Goal: Check status: Check status

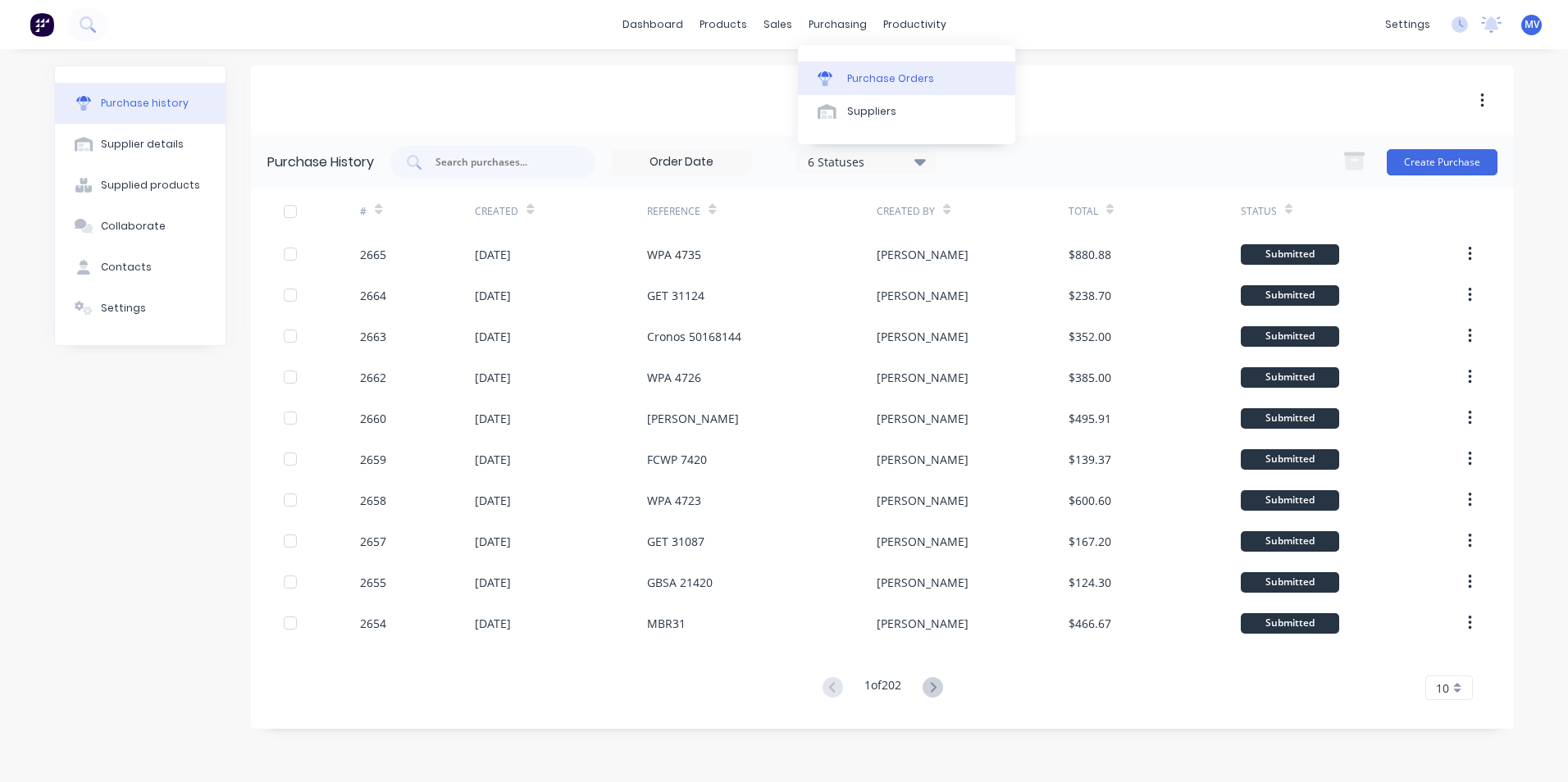
click at [860, 77] on div "Purchase Orders" at bounding box center [890, 78] width 87 height 15
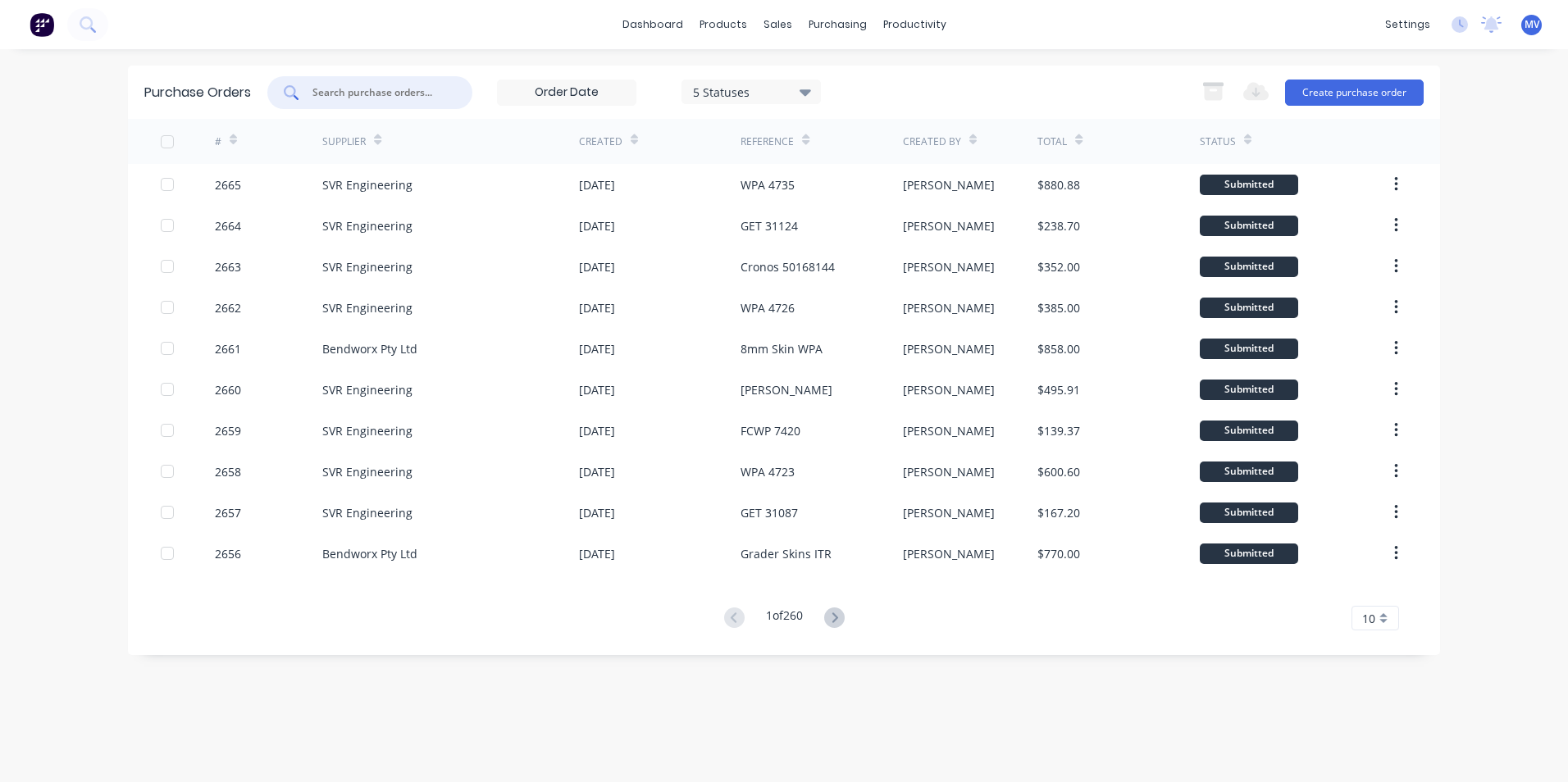
click at [354, 93] on input "text" at bounding box center [379, 92] width 136 height 16
type input "1528"
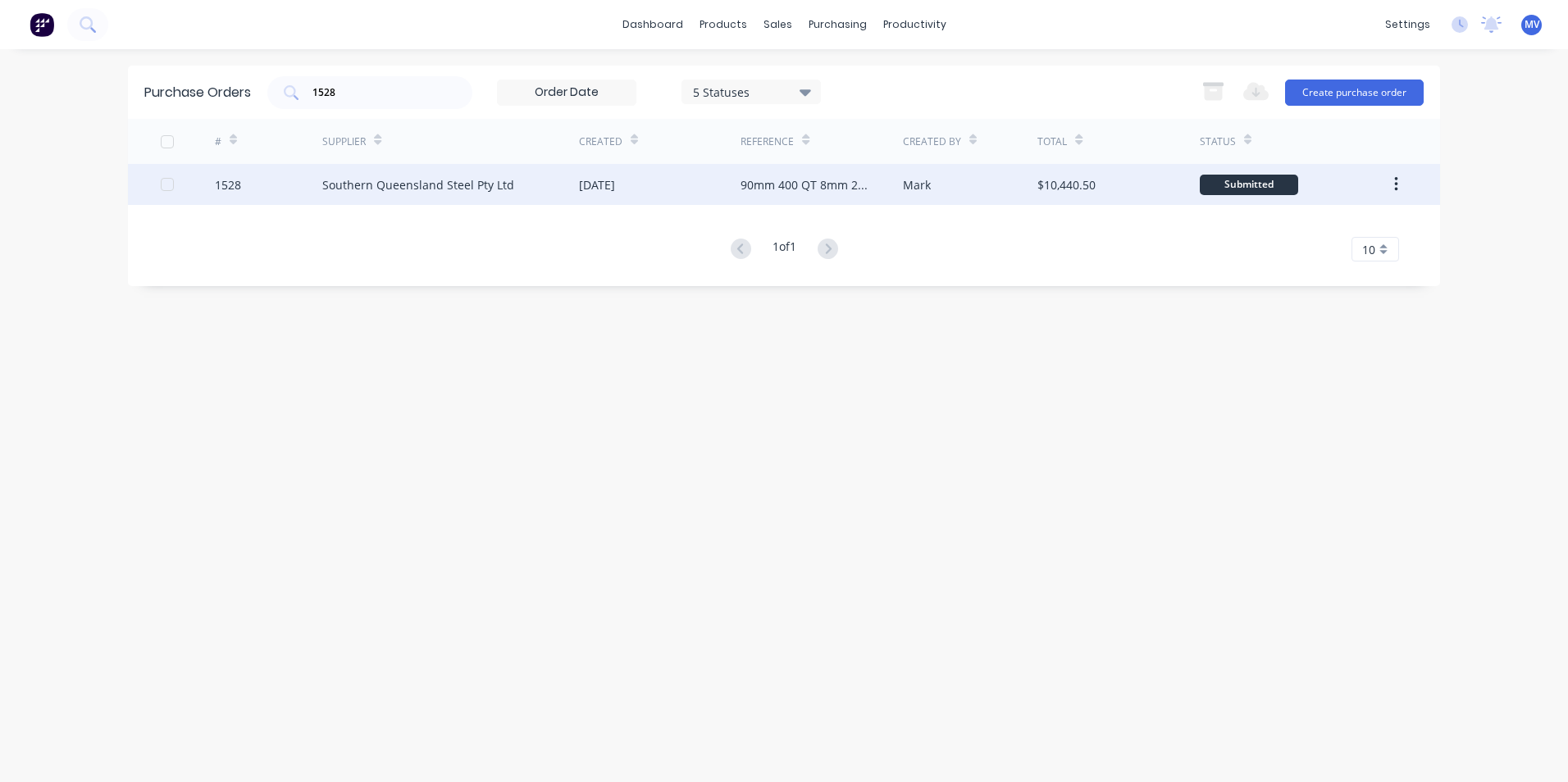
click at [390, 185] on div "Southern Queensland Steel Pty Ltd" at bounding box center [418, 185] width 192 height 17
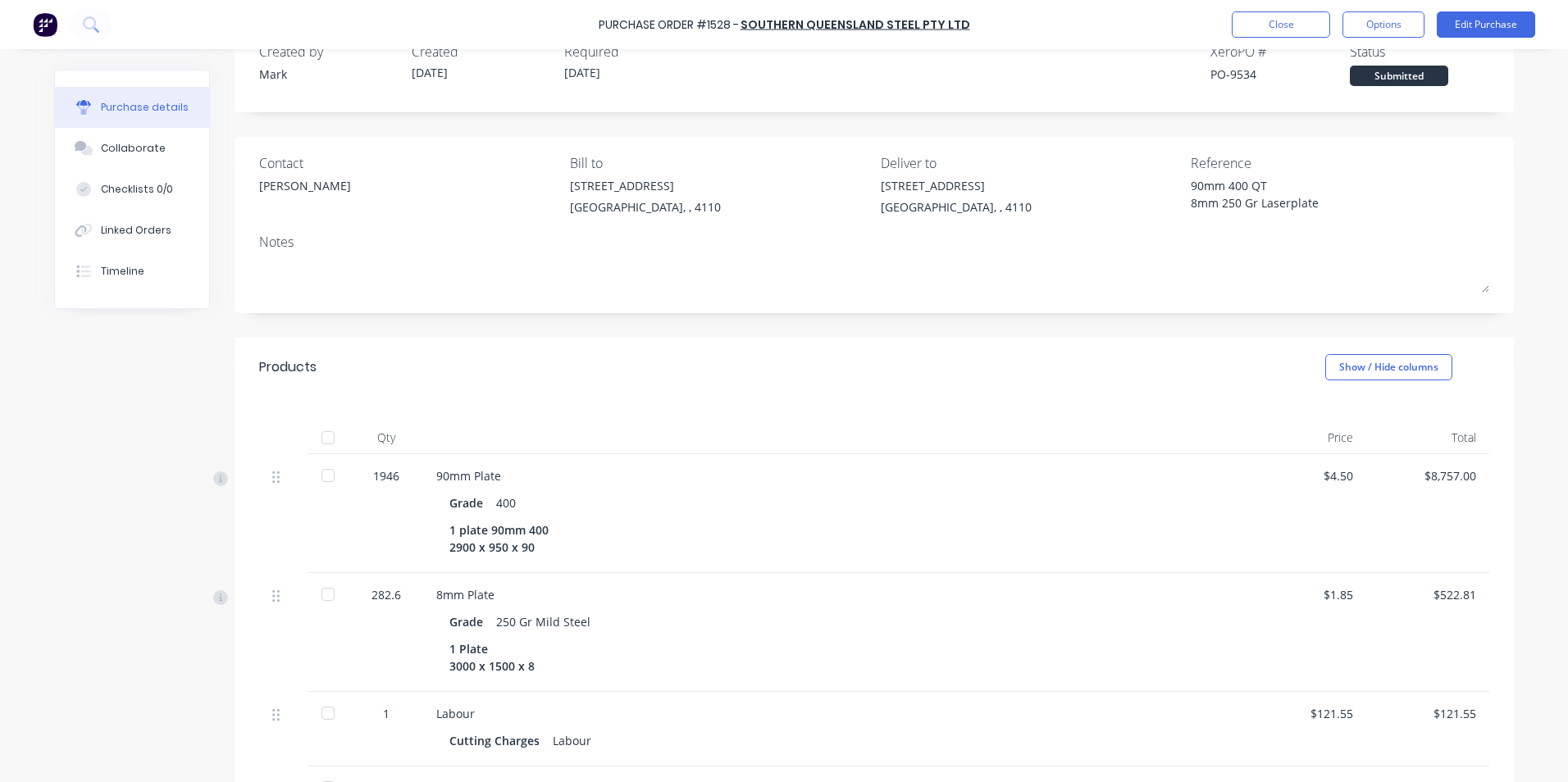
scroll to position [82, 0]
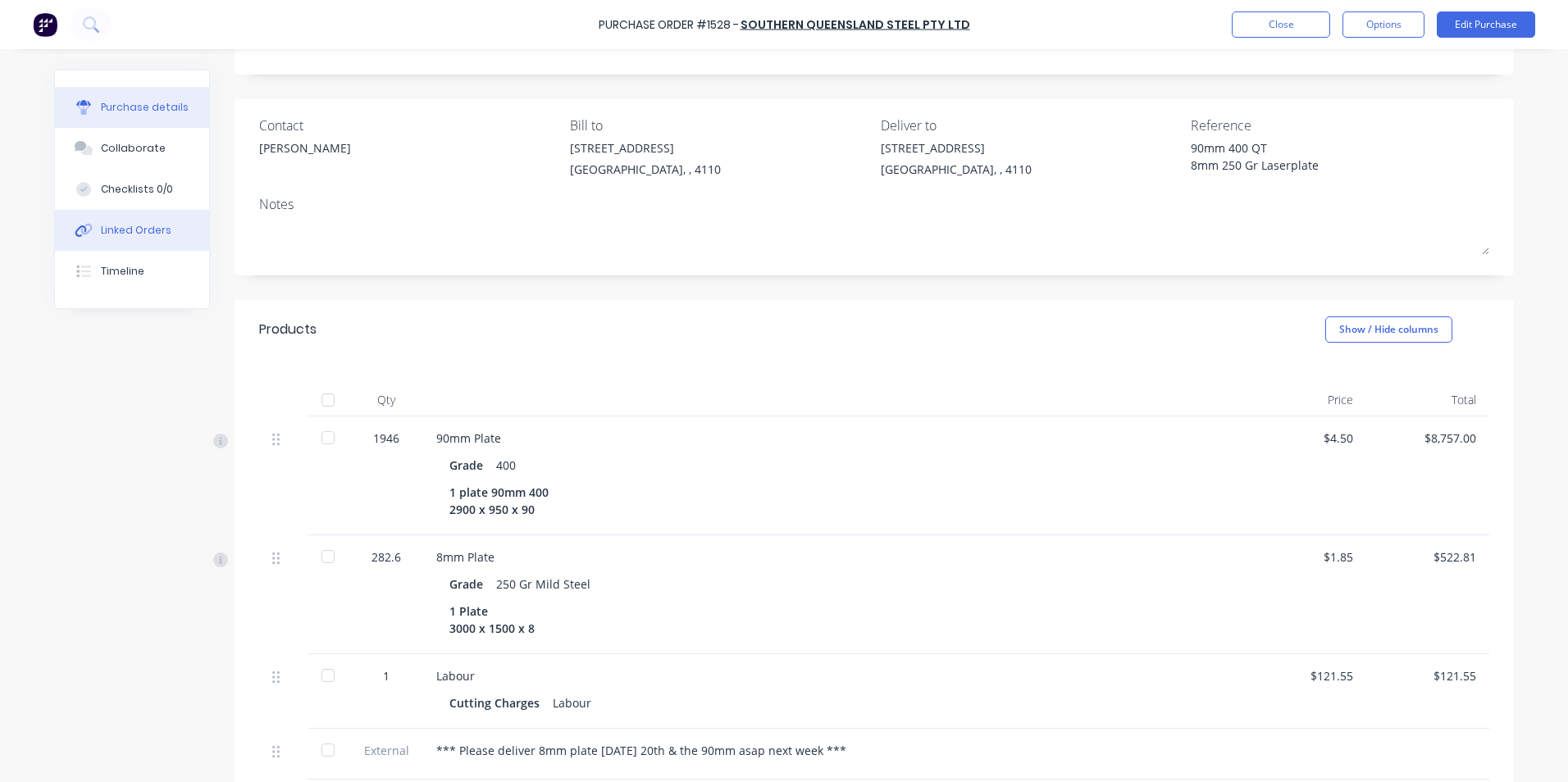
click at [128, 225] on div "Linked Orders" at bounding box center [135, 230] width 70 height 15
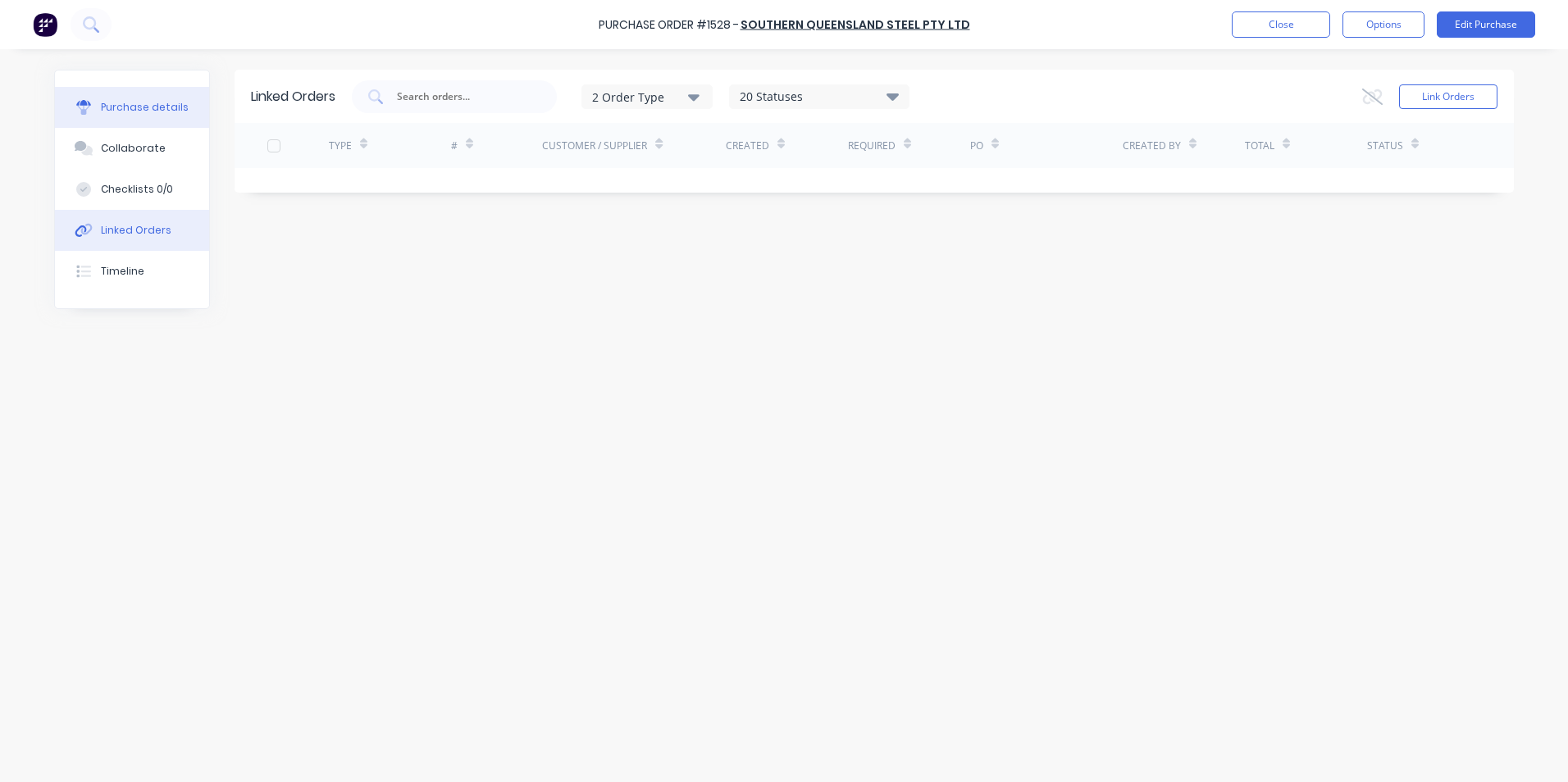
click at [120, 103] on div "Purchase details" at bounding box center [144, 107] width 87 height 15
type textarea "x"
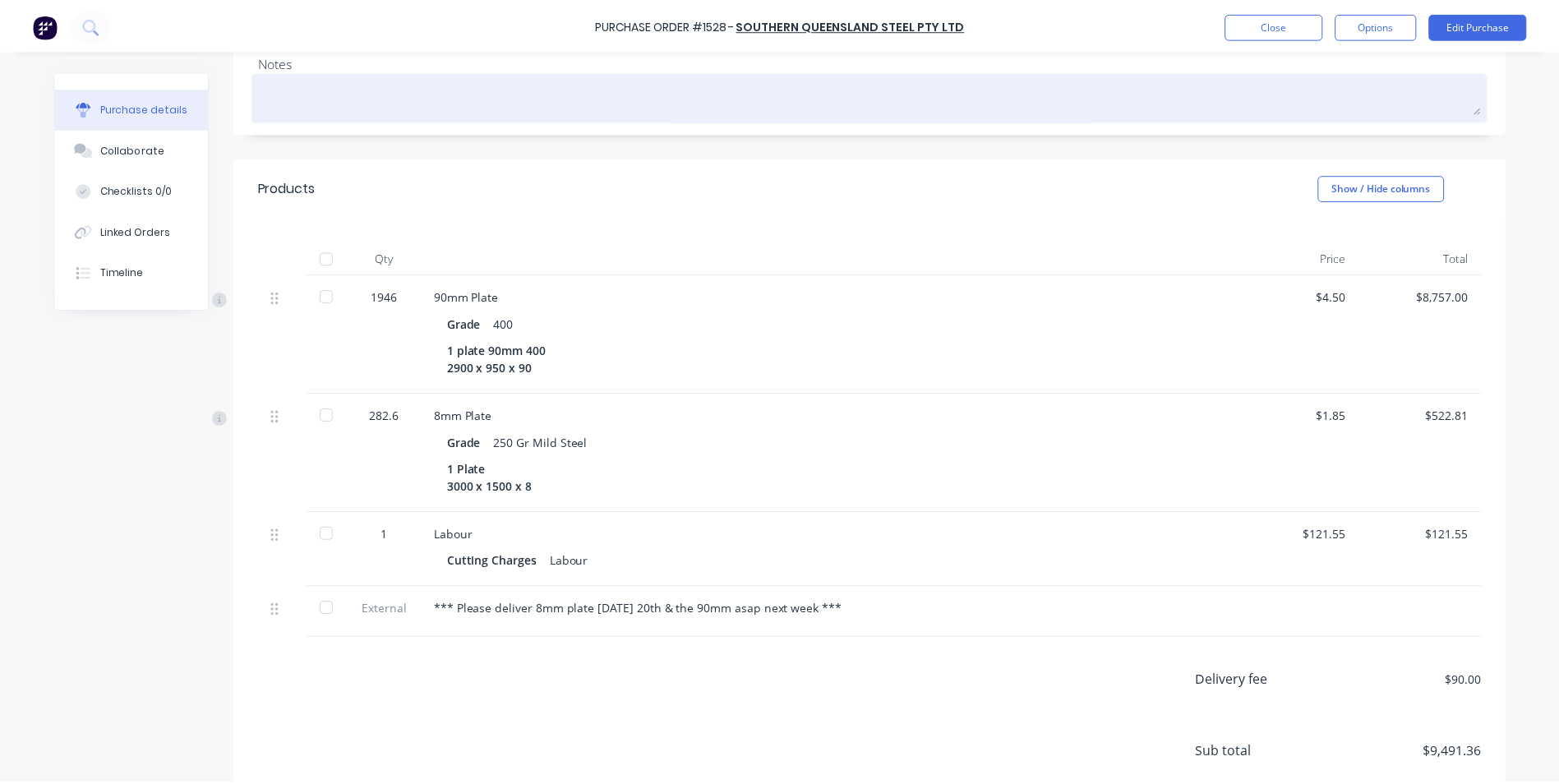
scroll to position [246, 0]
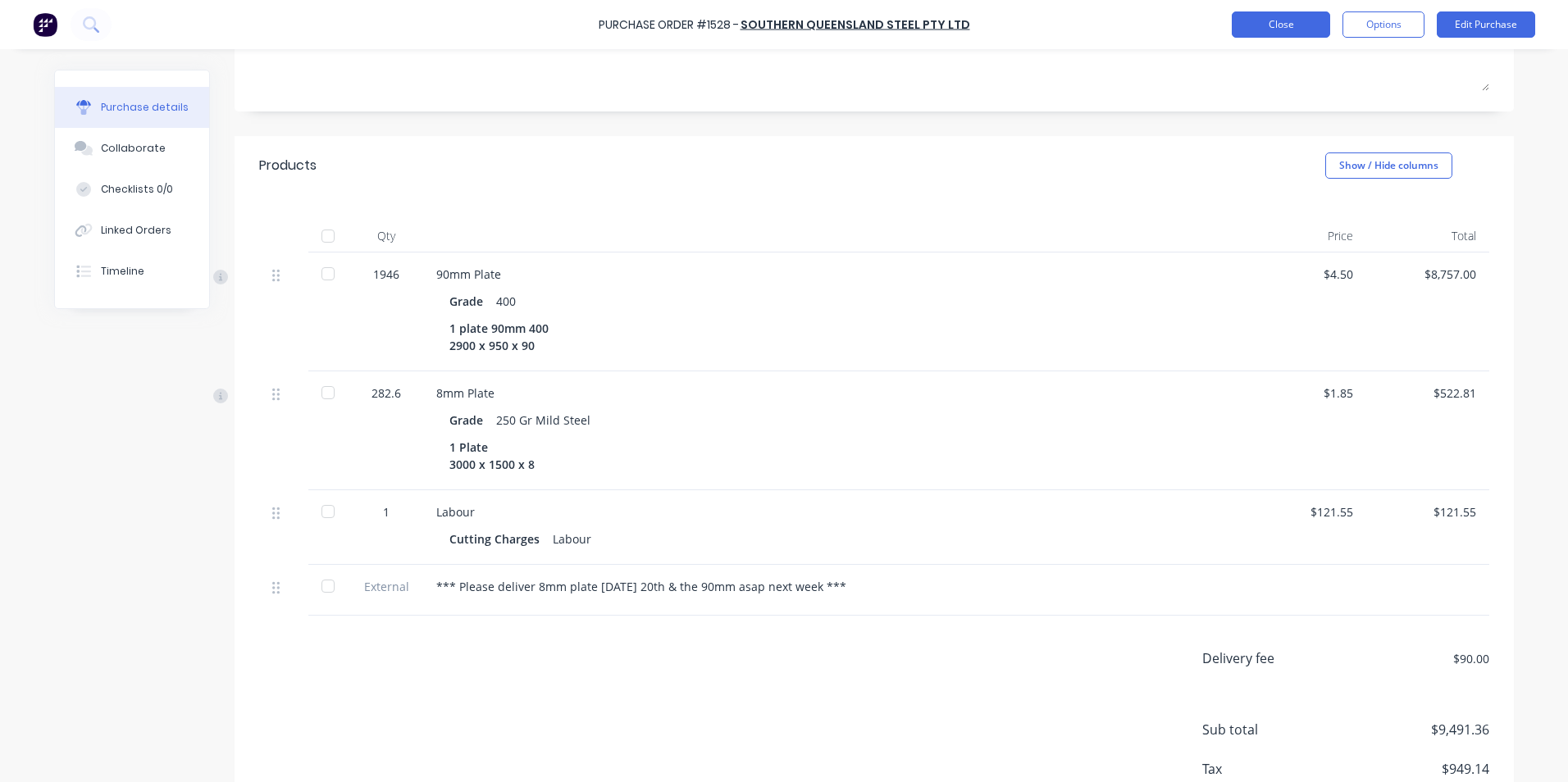
click at [1306, 18] on button "Close" at bounding box center [1281, 25] width 98 height 26
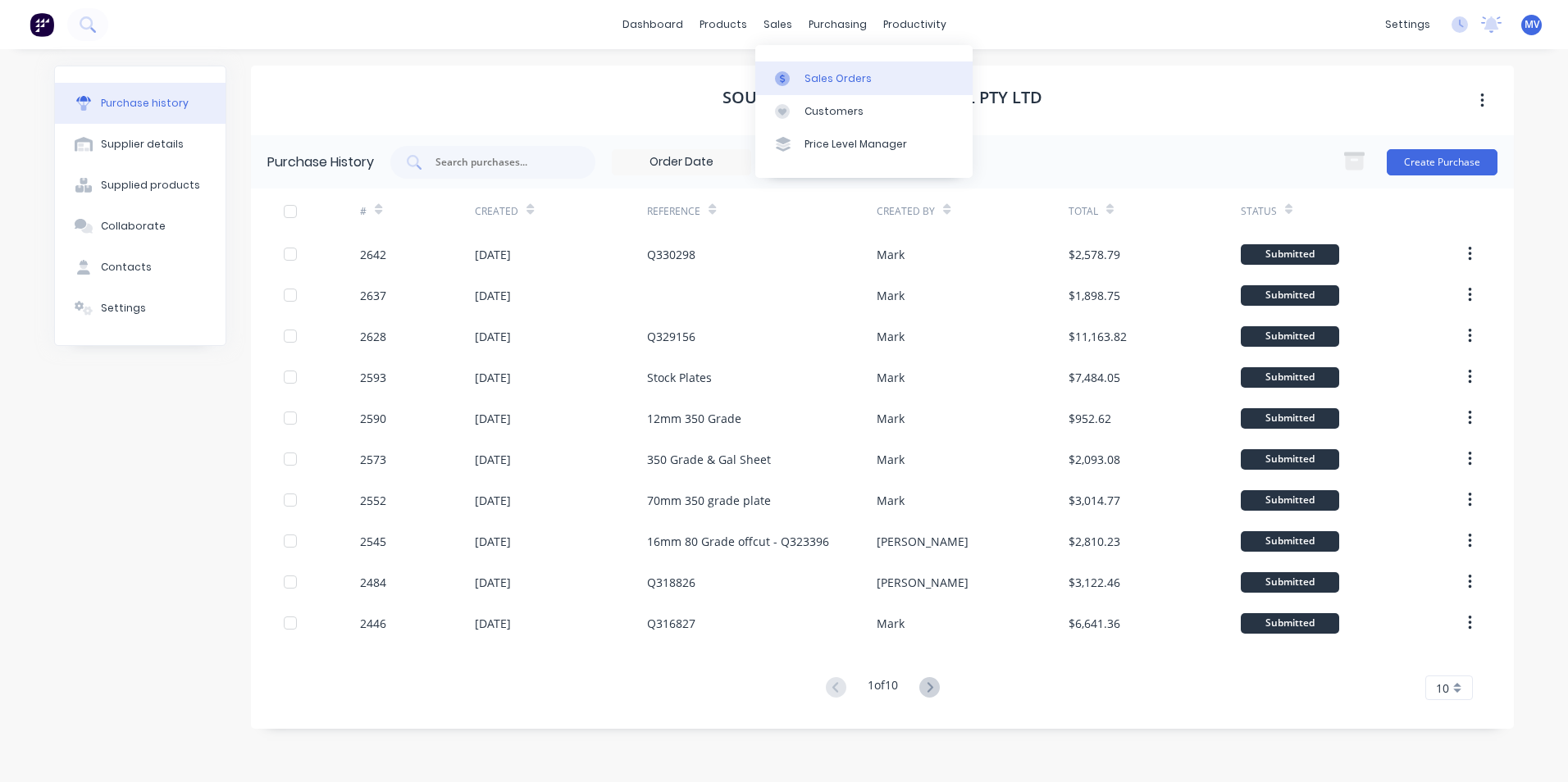
click at [826, 74] on div "Sales Orders" at bounding box center [838, 78] width 67 height 15
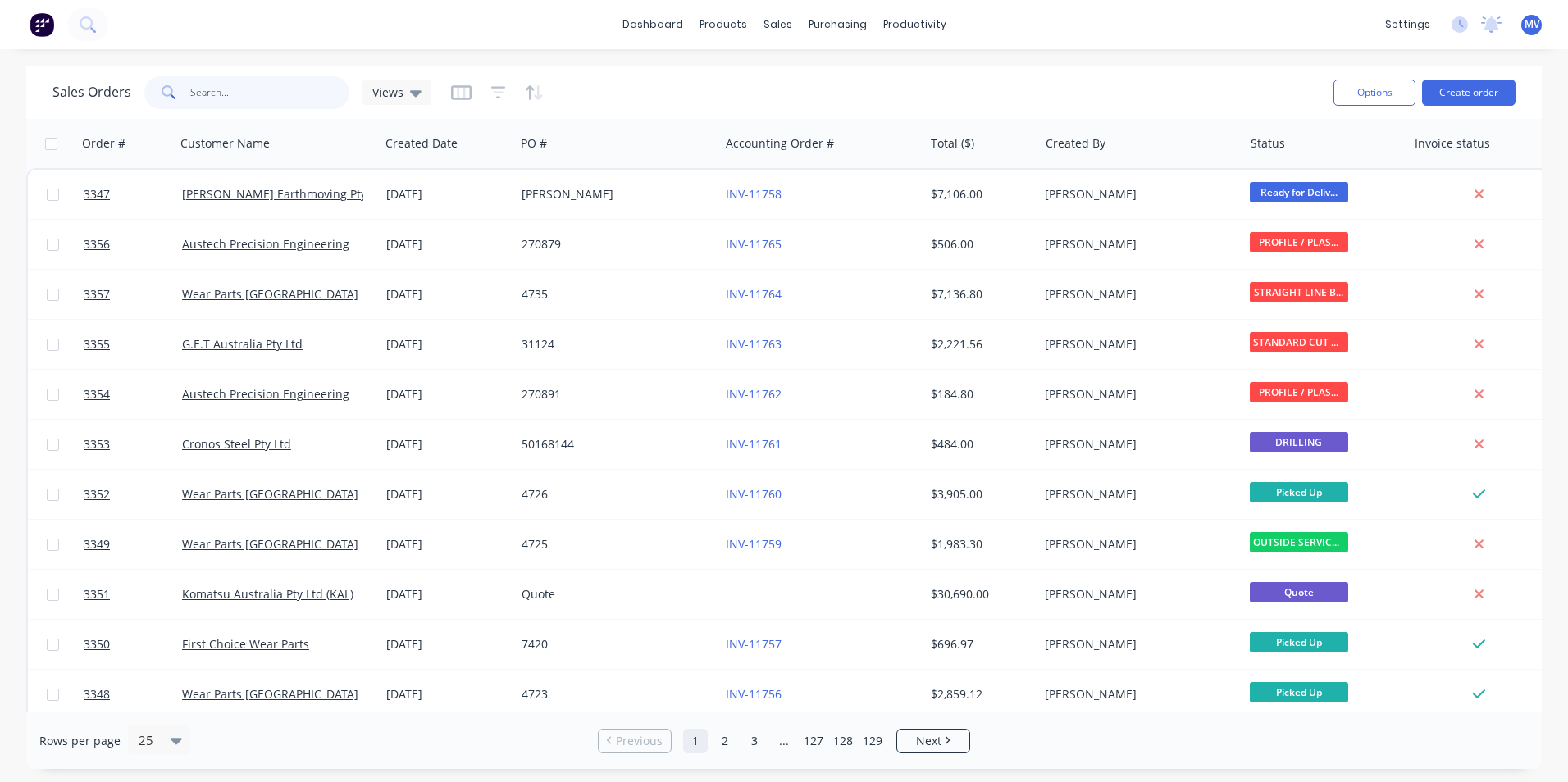
click at [248, 99] on input "text" at bounding box center [271, 92] width 160 height 33
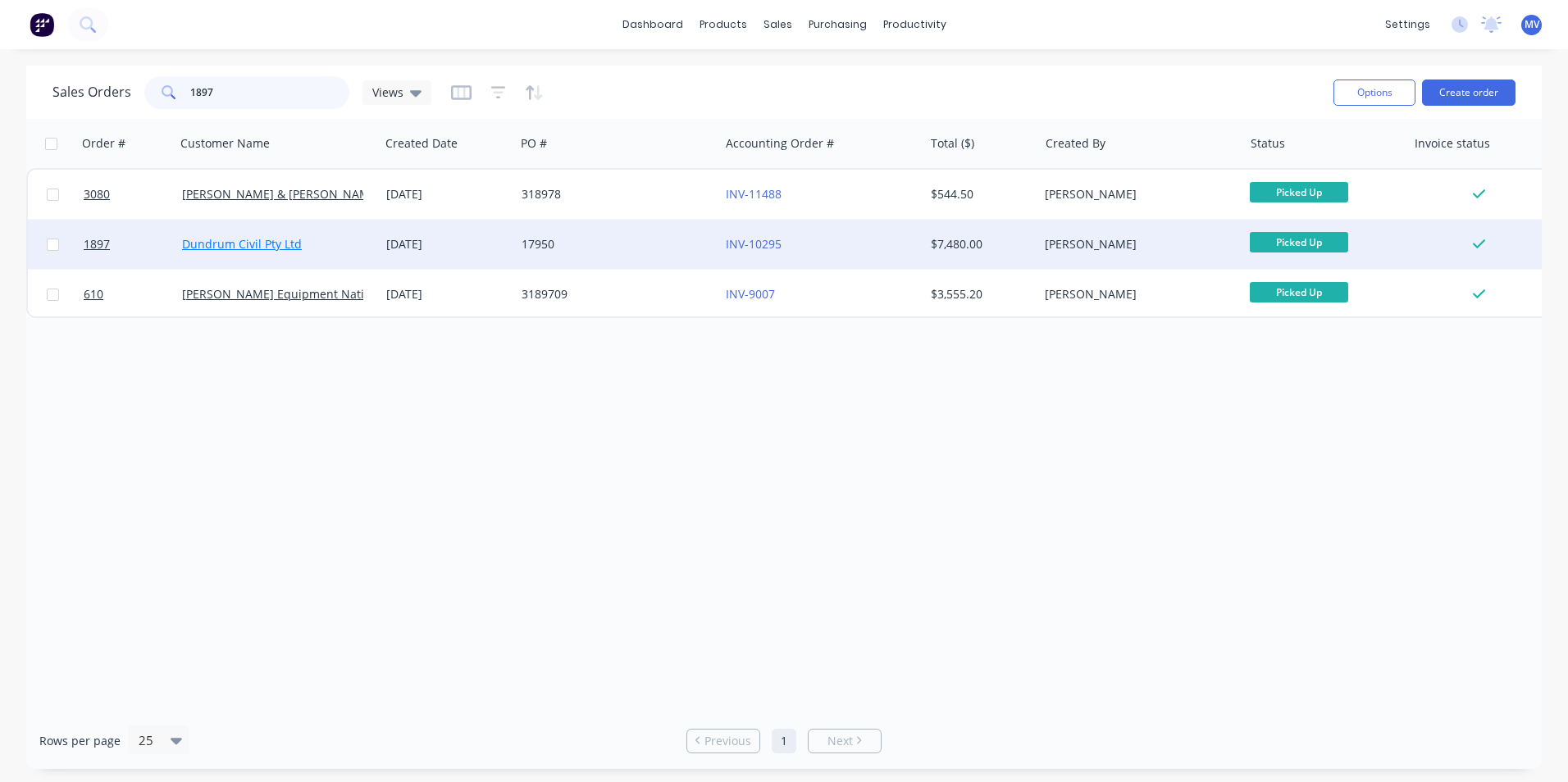
type input "1897"
click at [224, 244] on link "Dundrum Civil Pty Ltd" at bounding box center [242, 243] width 120 height 16
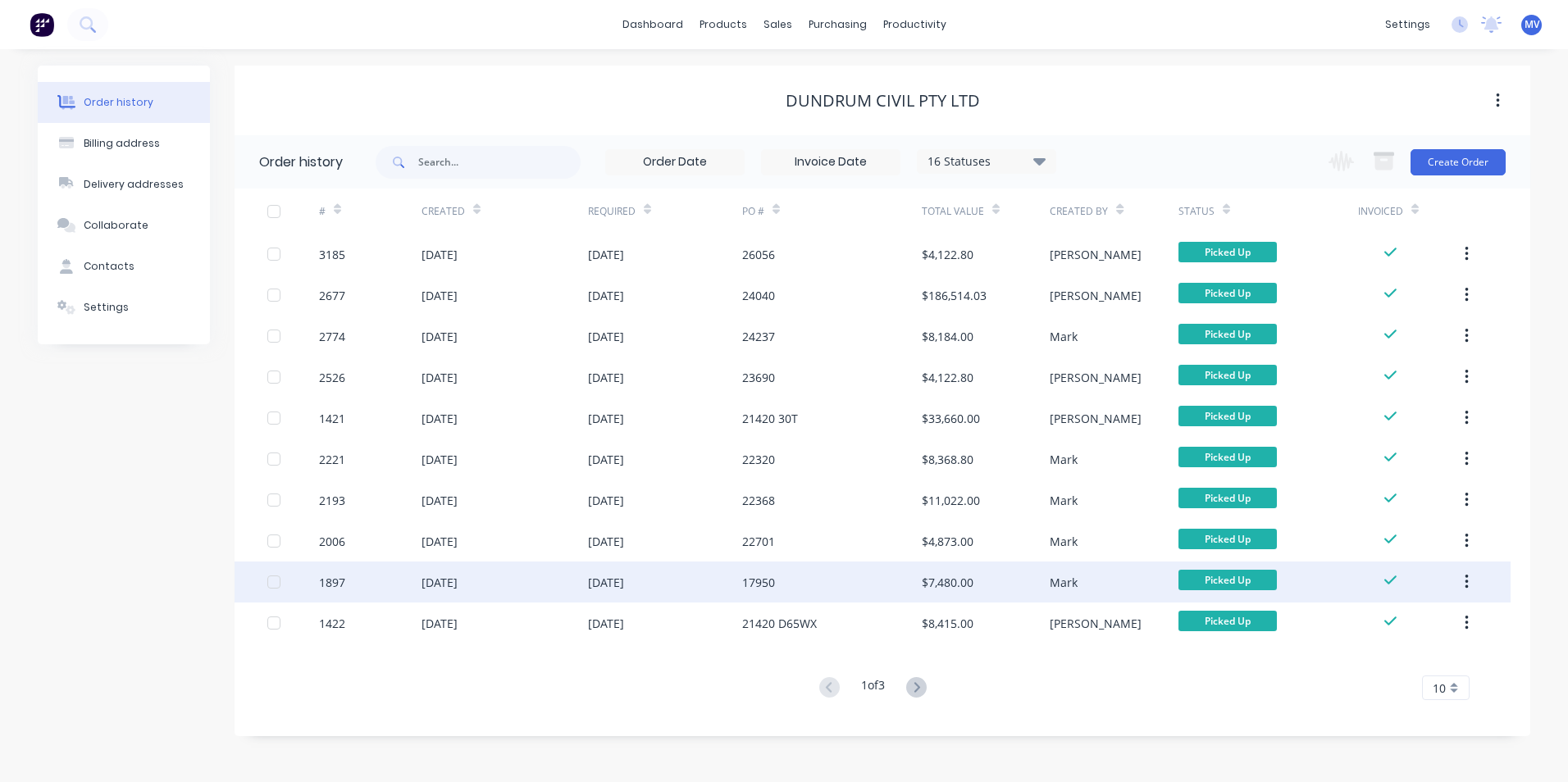
click at [767, 579] on div "17950" at bounding box center [758, 582] width 33 height 17
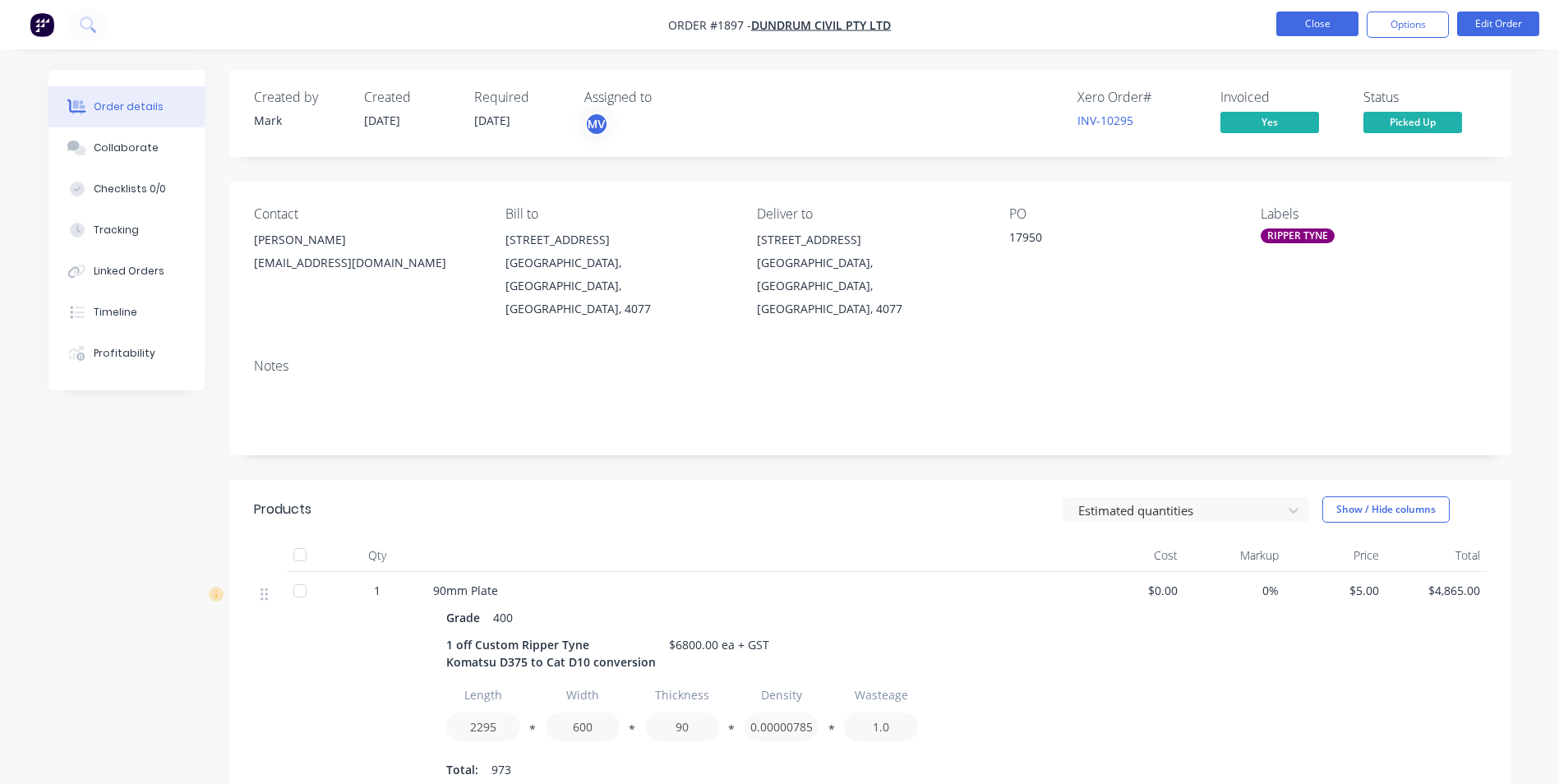
click at [1320, 22] on button "Close" at bounding box center [1317, 24] width 82 height 25
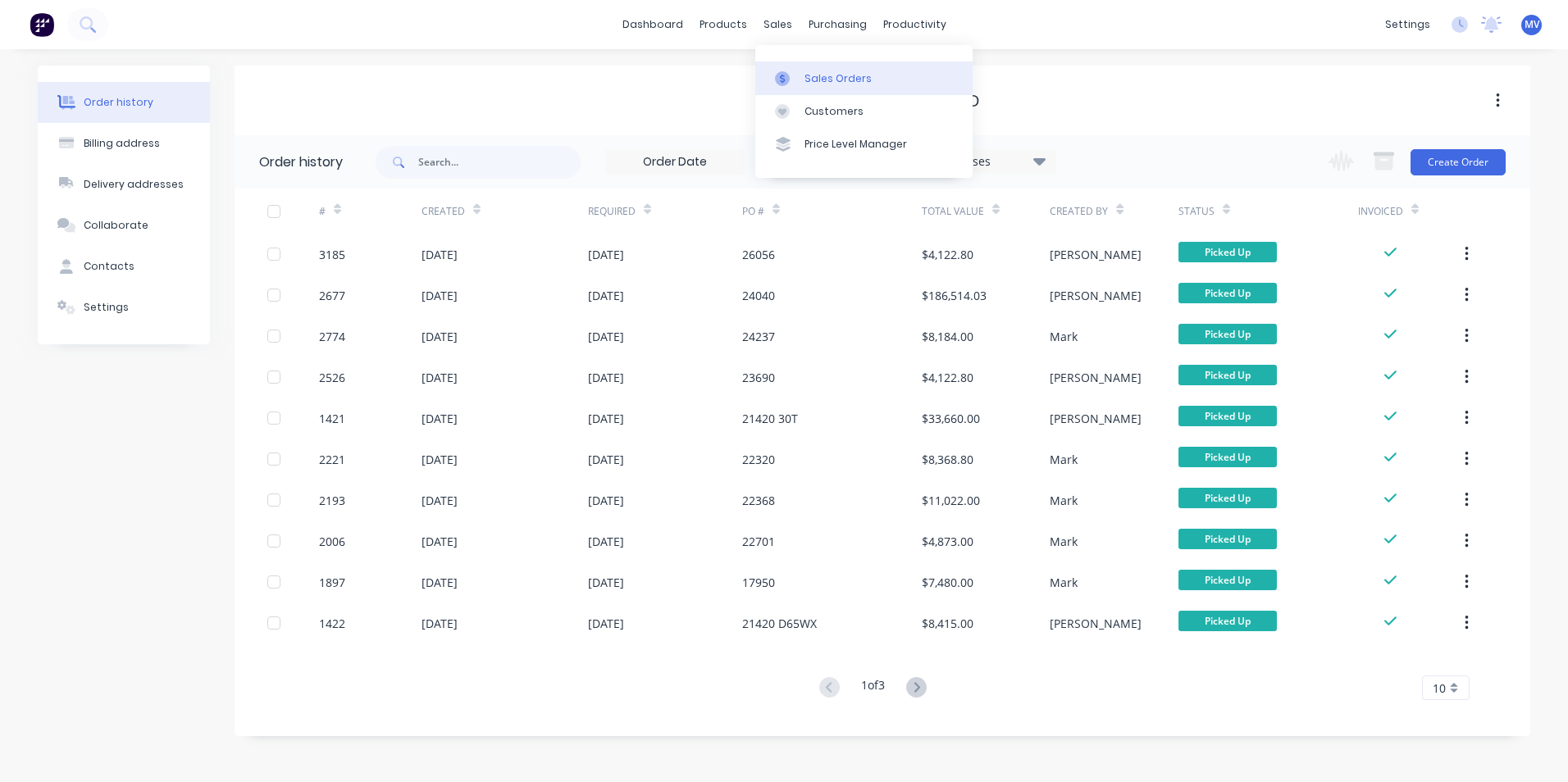
click at [825, 76] on div "Sales Orders" at bounding box center [838, 78] width 67 height 15
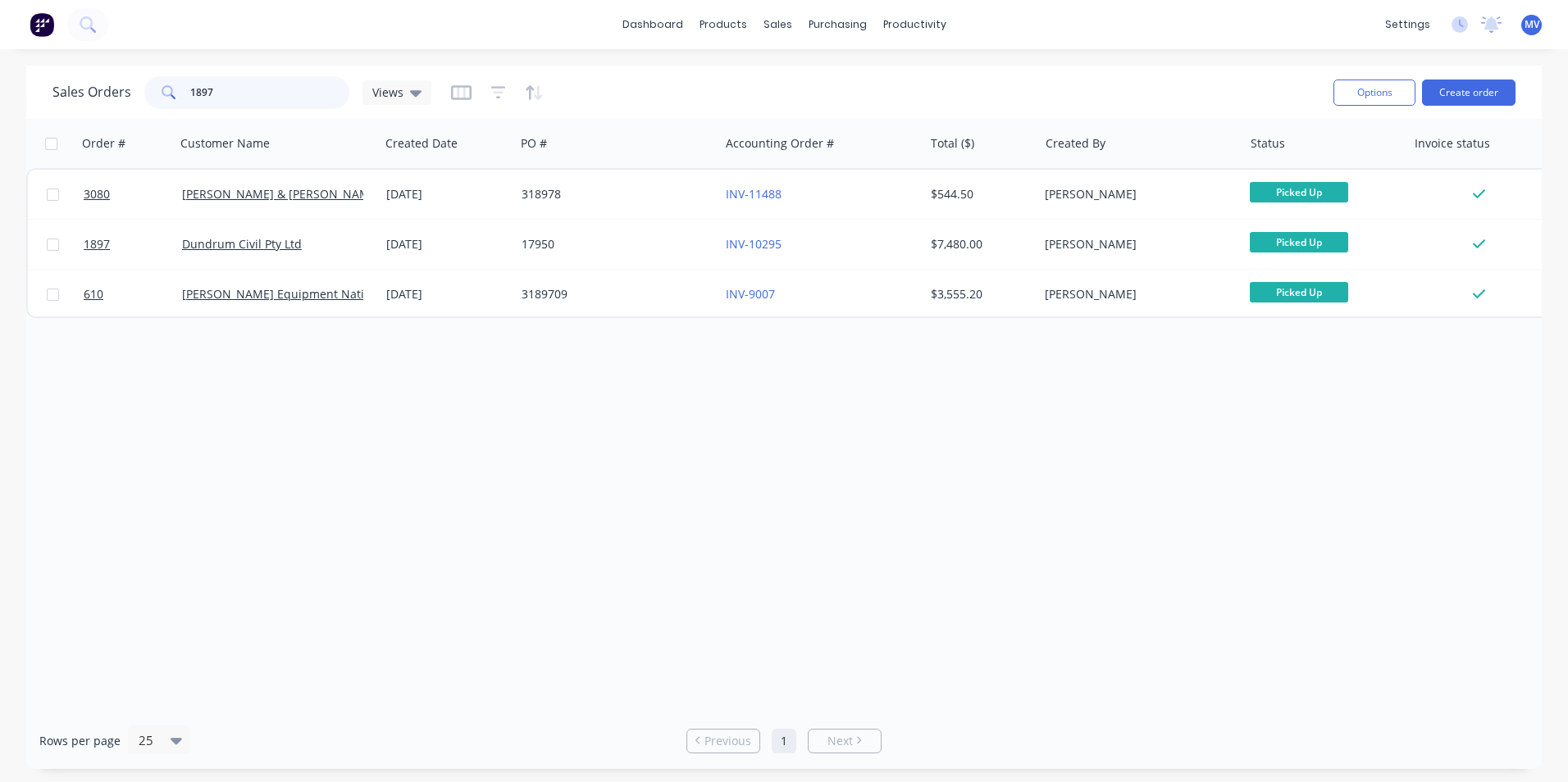
drag, startPoint x: 244, startPoint y: 96, endPoint x: 139, endPoint y: 82, distance: 105.9
click at [139, 82] on div "Sales Orders 1897 Views" at bounding box center [242, 92] width 379 height 33
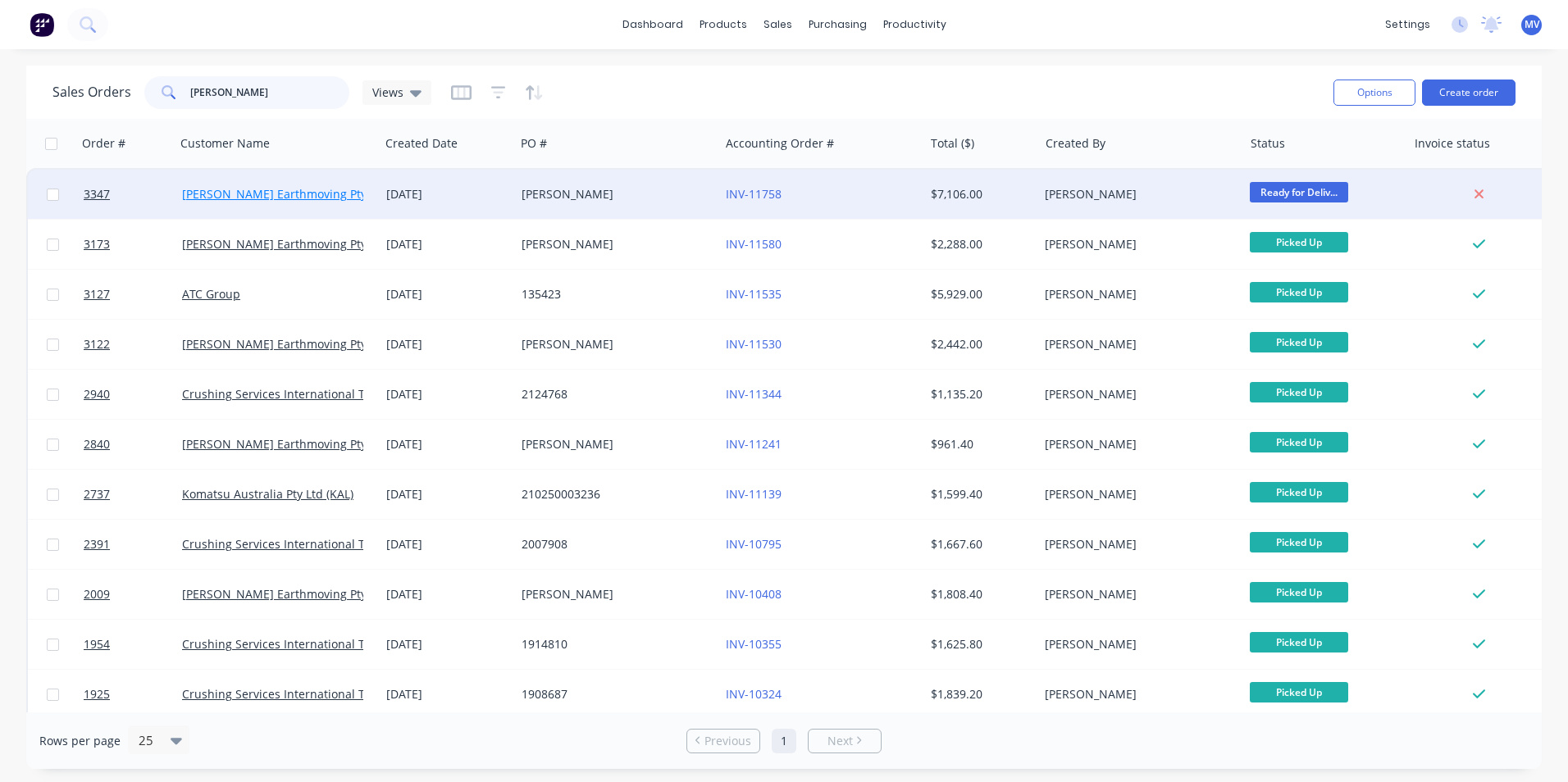
type input "[PERSON_NAME]"
click at [234, 190] on link "[PERSON_NAME] Earthmoving Pty Ltd" at bounding box center [285, 194] width 205 height 16
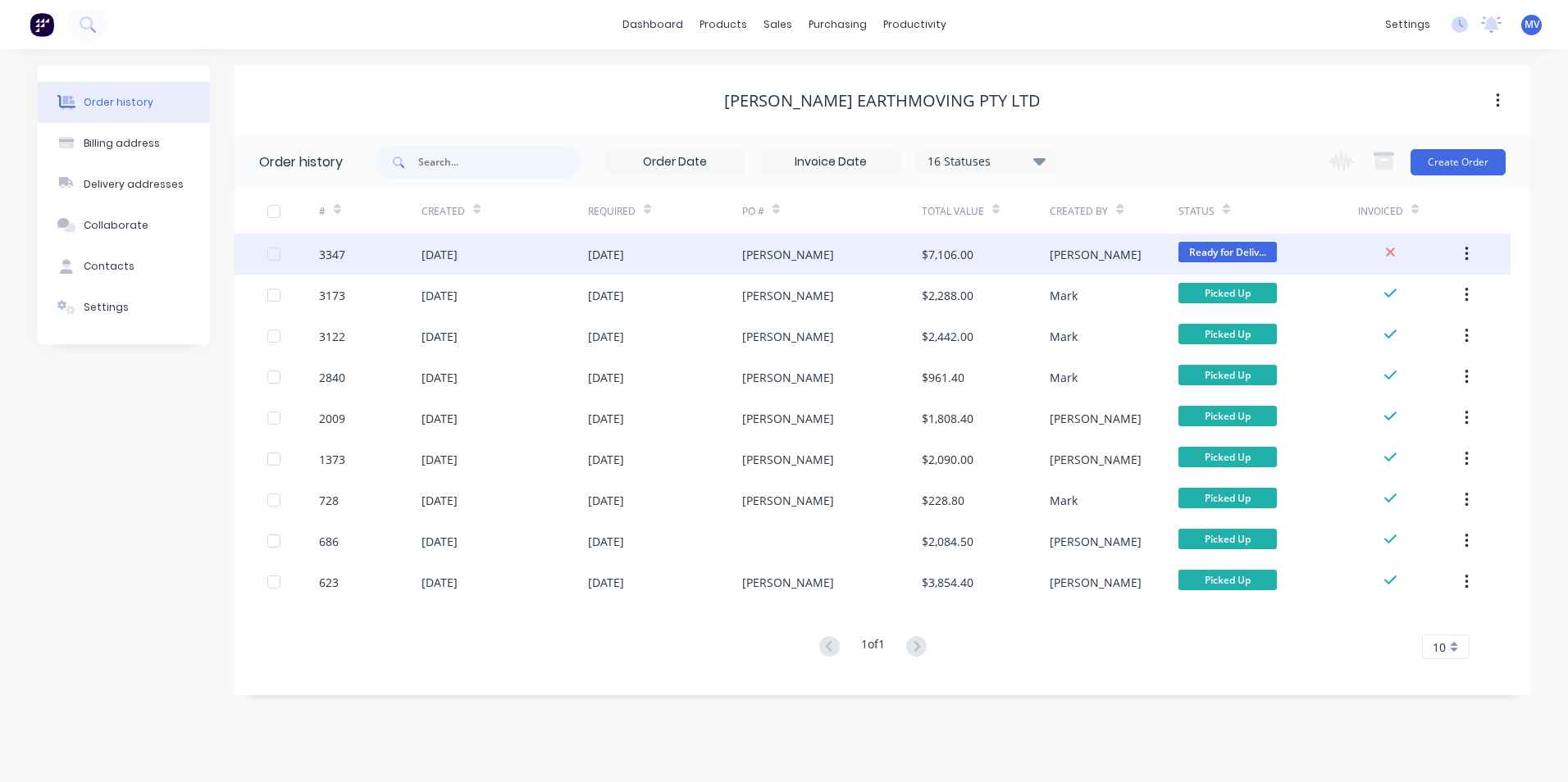
click at [457, 254] on div "[DATE]" at bounding box center [440, 254] width 36 height 17
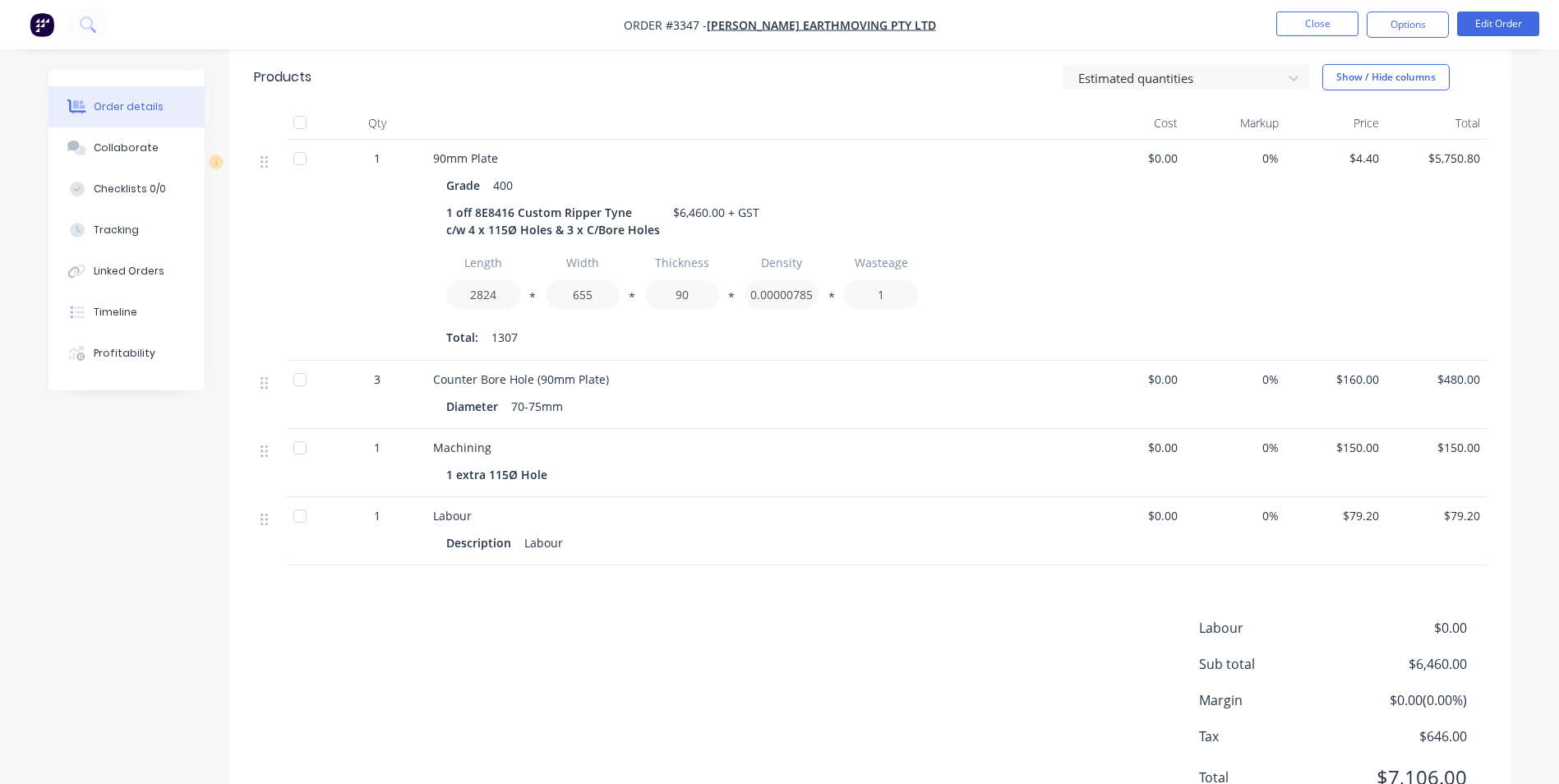
scroll to position [411, 0]
click at [1317, 25] on button "Close" at bounding box center [1317, 24] width 82 height 25
